Goal: Information Seeking & Learning: Learn about a topic

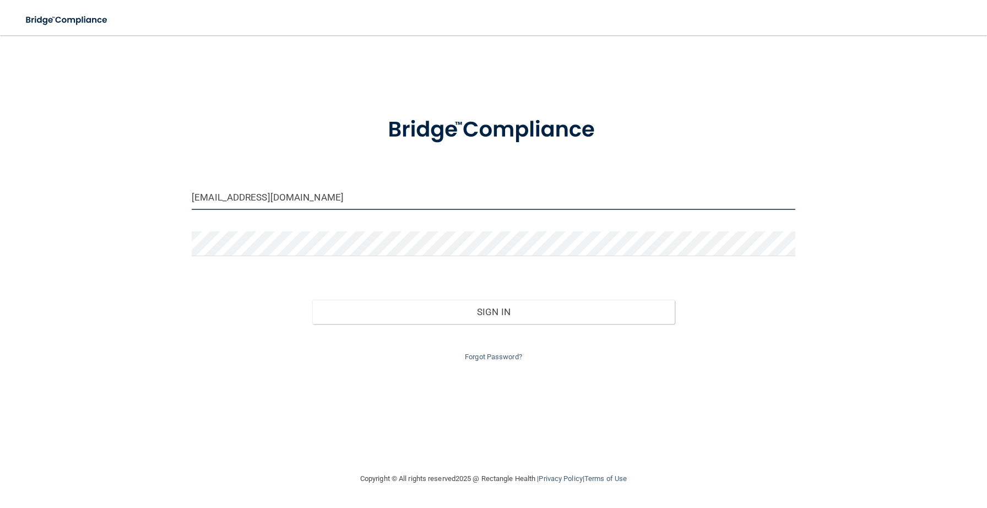
click at [316, 198] on input "[EMAIL_ADDRESS][DOMAIN_NAME]" at bounding box center [494, 197] width 604 height 25
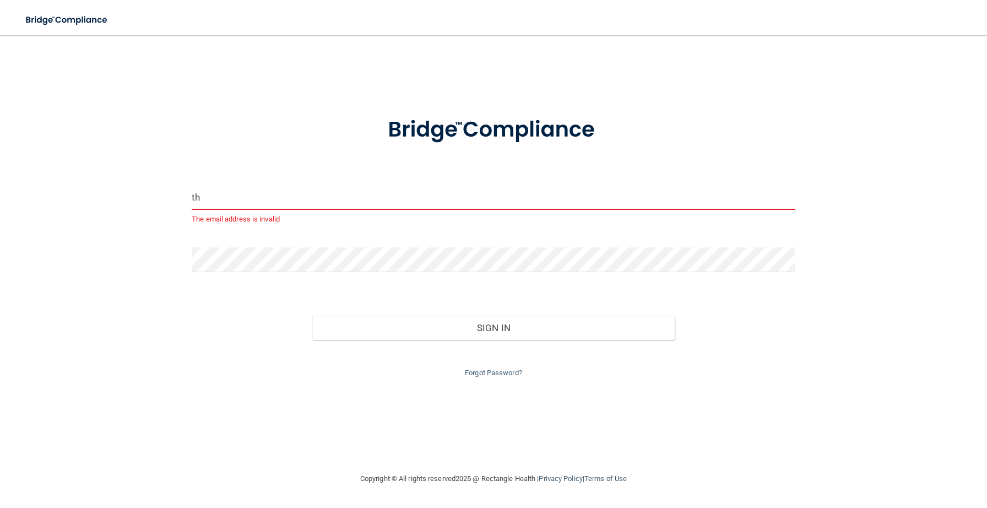
type input "t"
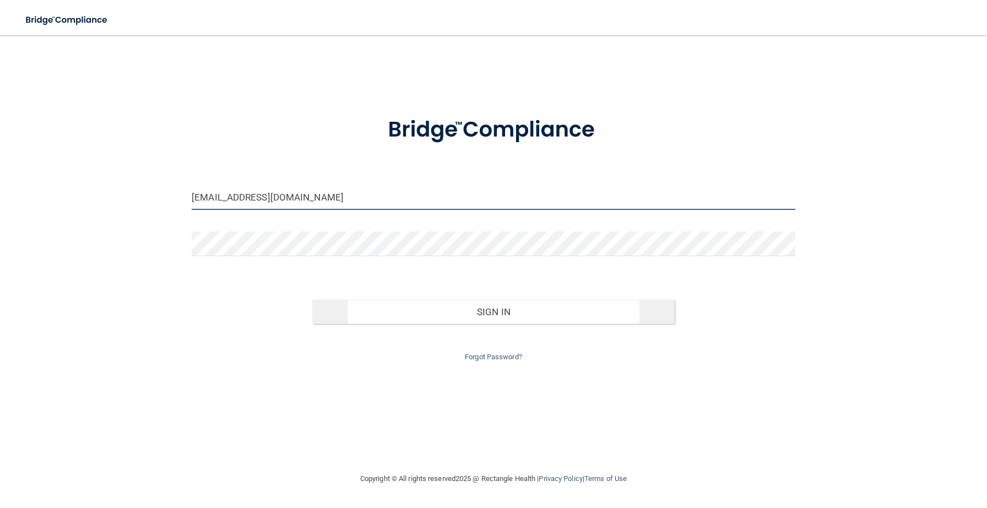
type input "[EMAIL_ADDRESS][DOMAIN_NAME]"
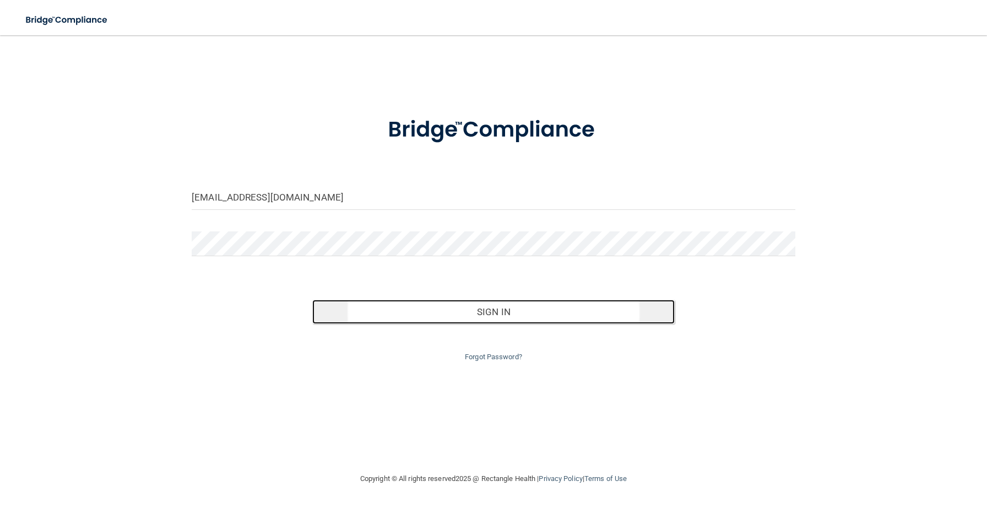
click at [468, 310] on button "Sign In" at bounding box center [493, 312] width 362 height 24
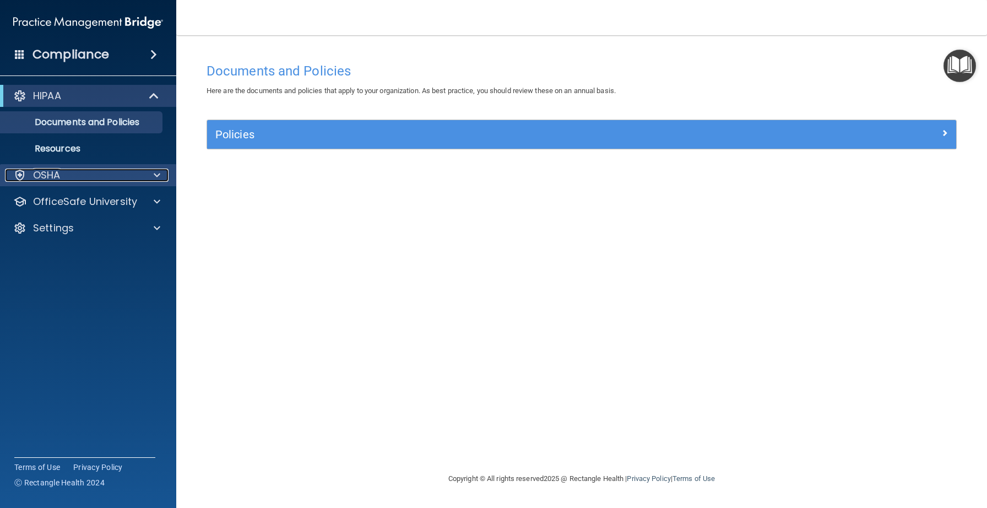
click at [155, 173] on span at bounding box center [157, 175] width 7 height 13
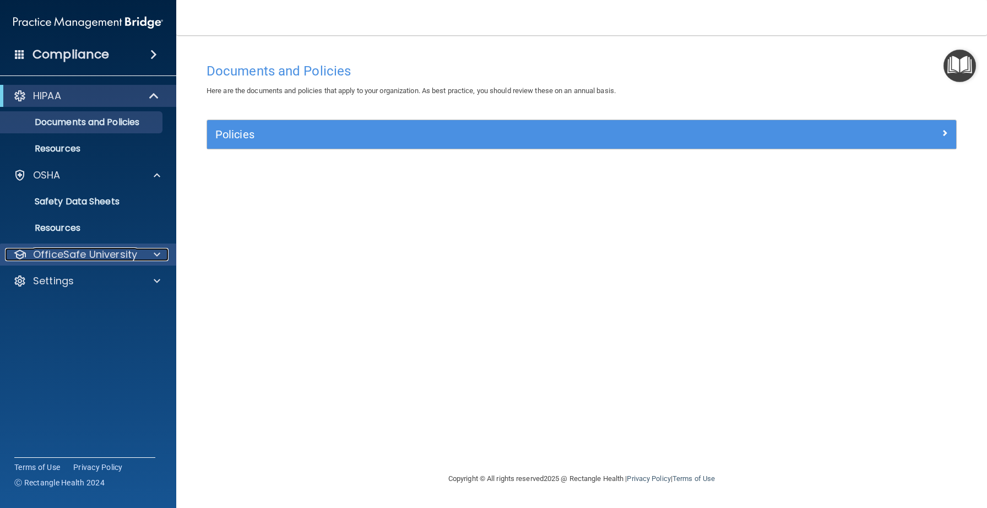
click at [154, 255] on span at bounding box center [157, 254] width 7 height 13
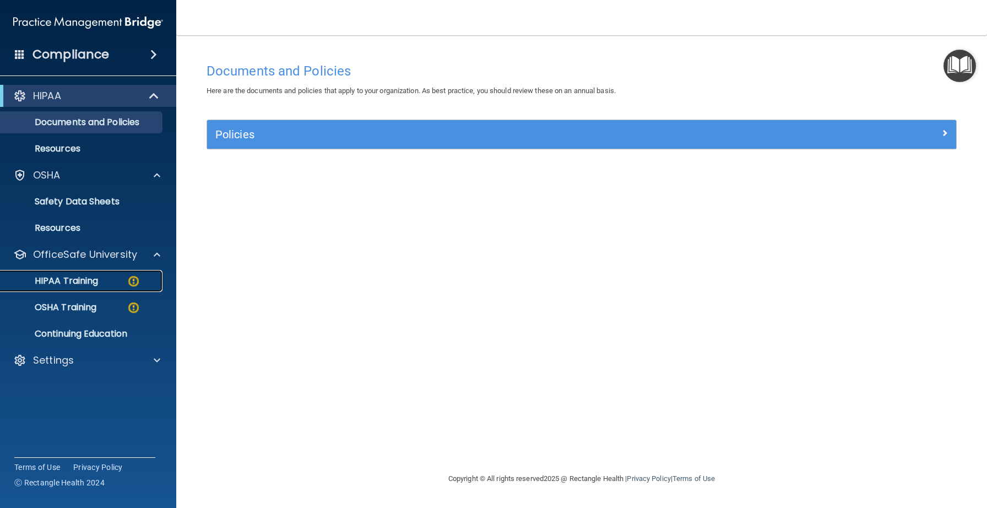
click at [124, 284] on div "HIPAA Training" at bounding box center [82, 281] width 150 height 11
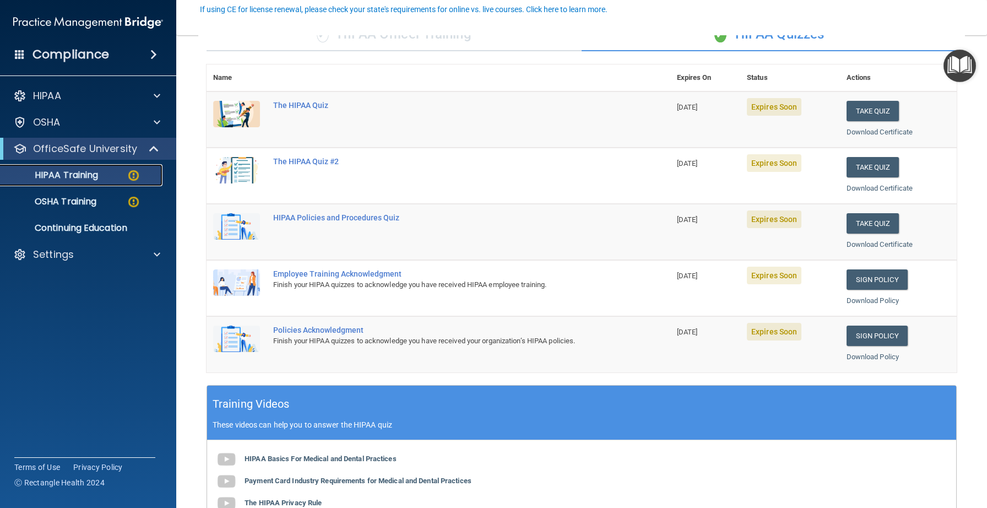
scroll to position [67, 0]
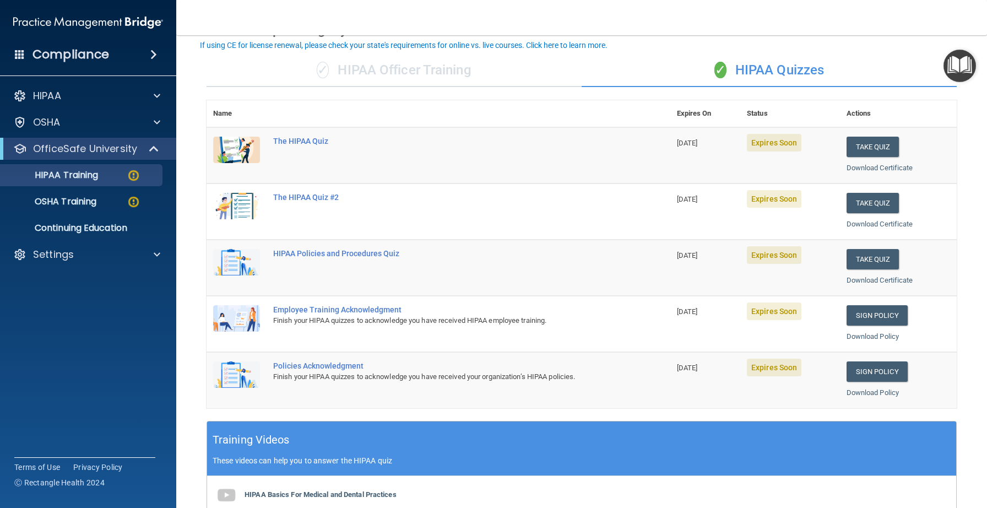
click at [355, 69] on div "✓ HIPAA Officer Training" at bounding box center [394, 70] width 375 height 33
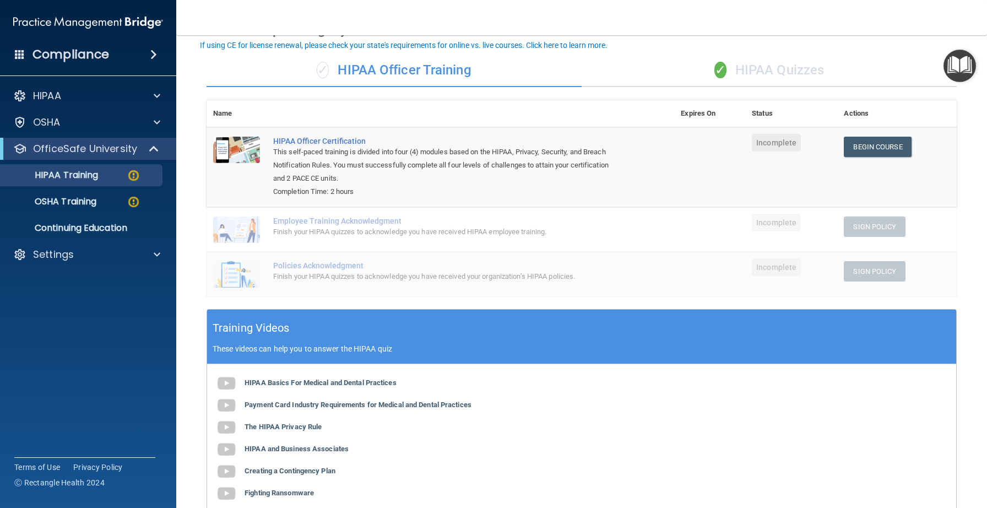
click at [767, 69] on div "✓ HIPAA Quizzes" at bounding box center [769, 70] width 375 height 33
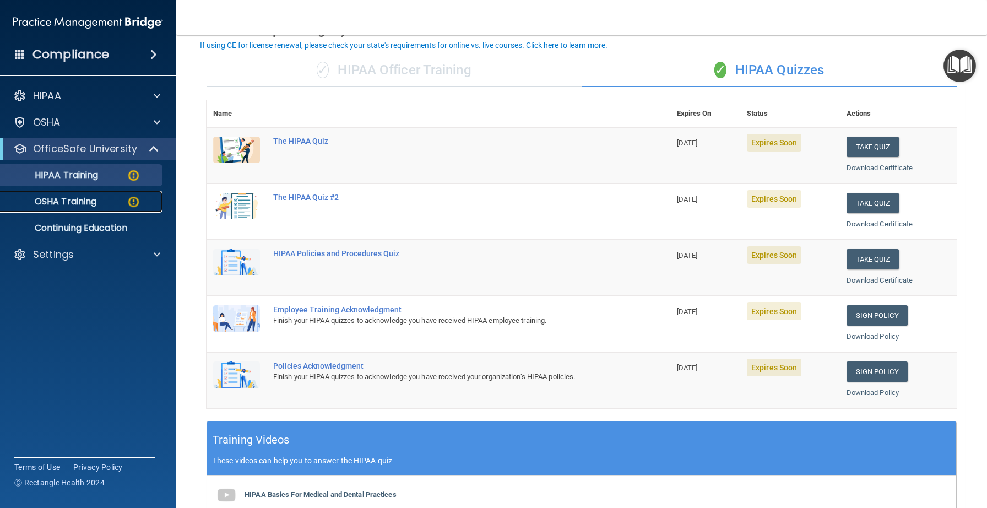
click at [133, 199] on img at bounding box center [134, 202] width 14 height 14
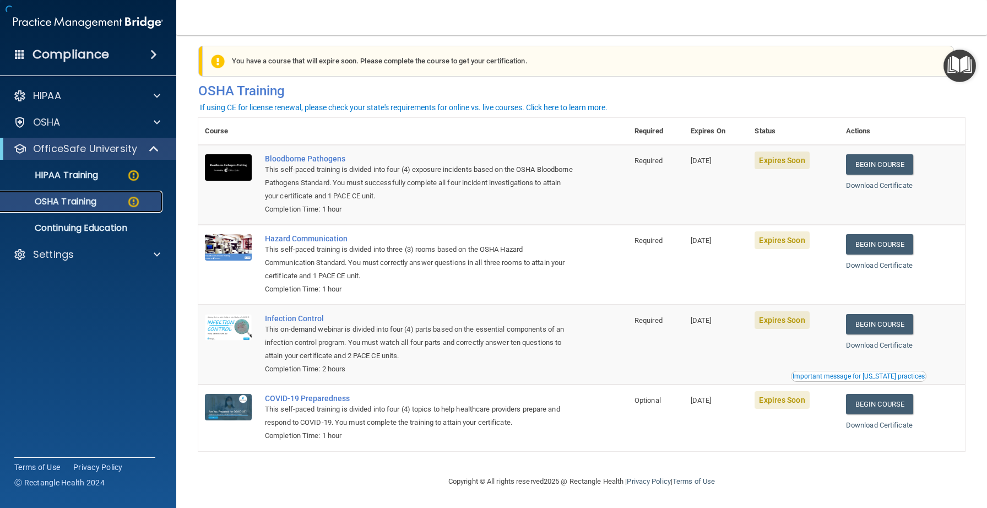
scroll to position [10, 0]
